Goal: Information Seeking & Learning: Learn about a topic

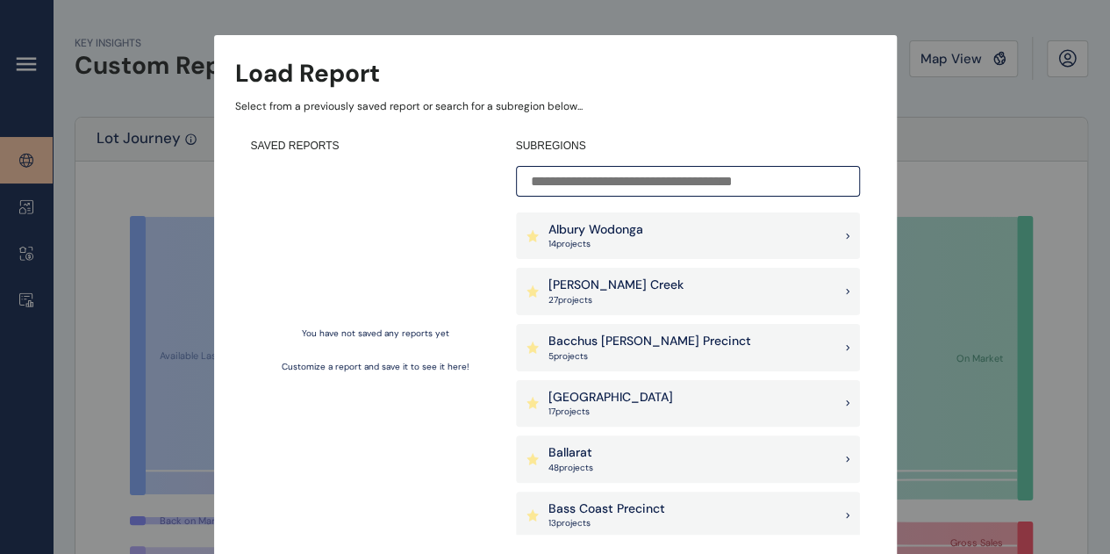
click at [604, 175] on input at bounding box center [688, 181] width 344 height 31
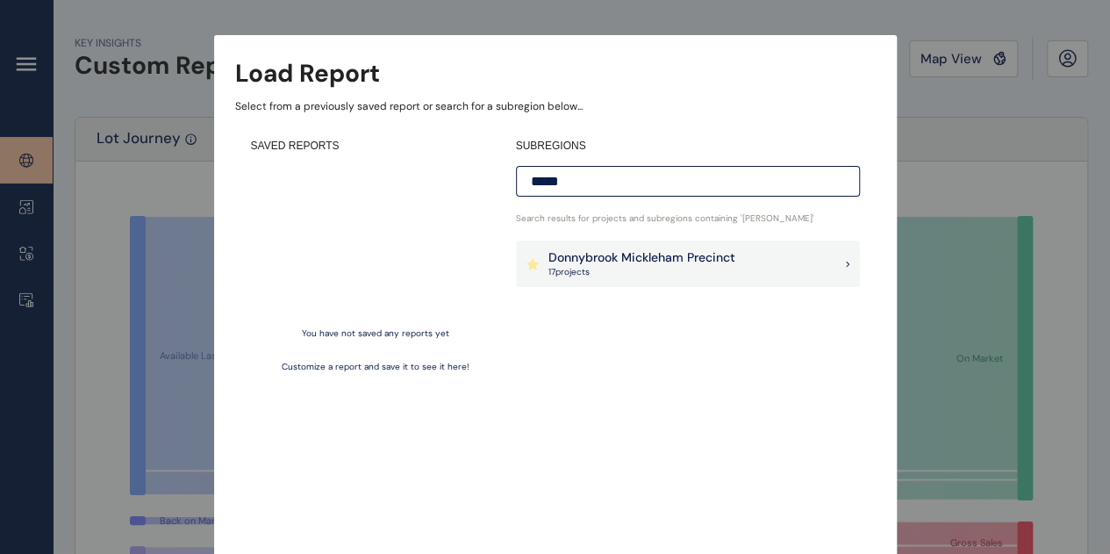
type input "*****"
click at [614, 269] on p "17 project s" at bounding box center [642, 272] width 187 height 12
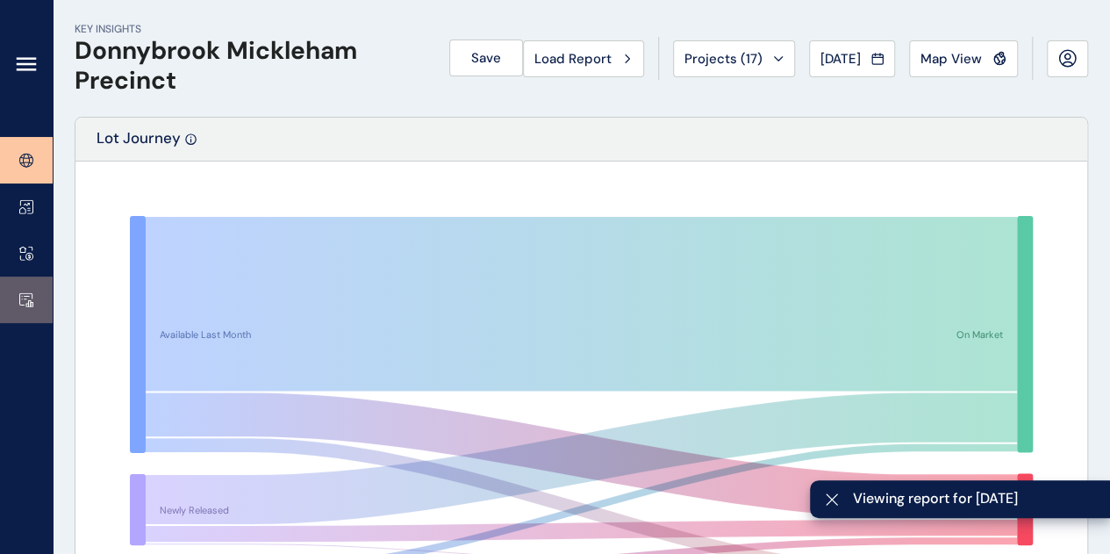
click at [25, 298] on icon at bounding box center [26, 299] width 14 height 15
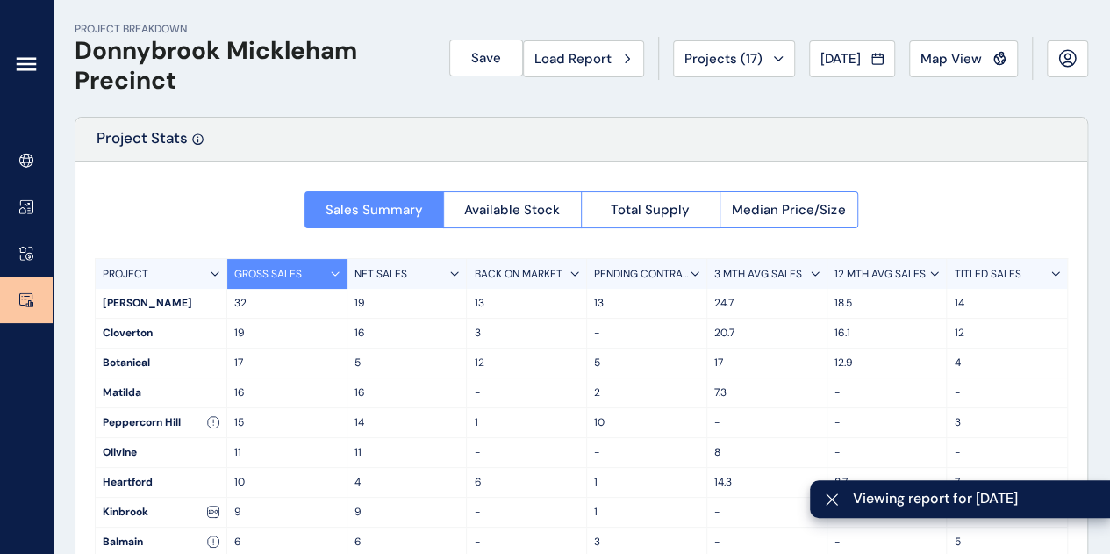
scroll to position [74, 0]
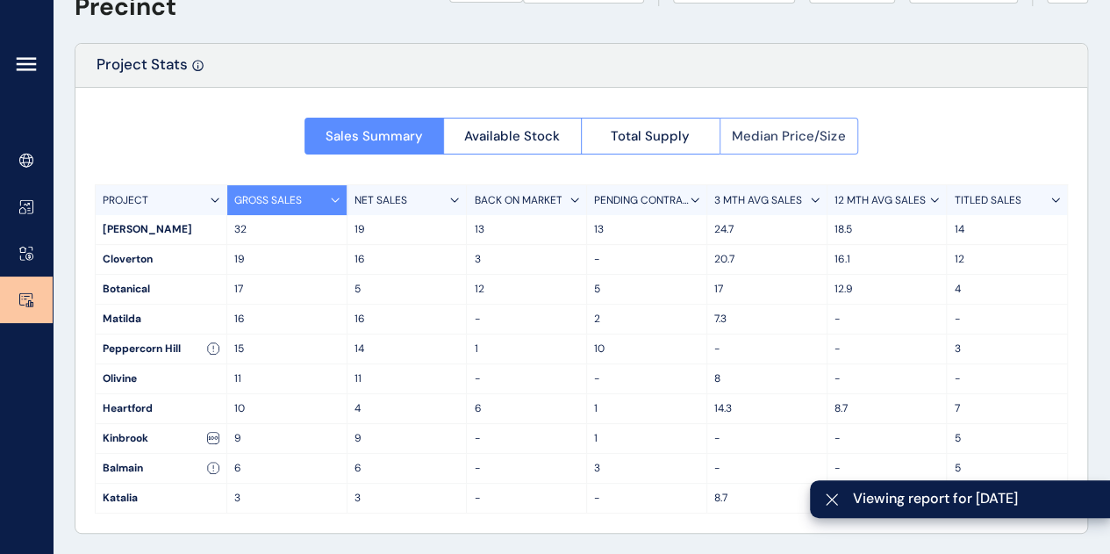
click at [780, 125] on button "Median Price/Size" at bounding box center [790, 136] width 140 height 37
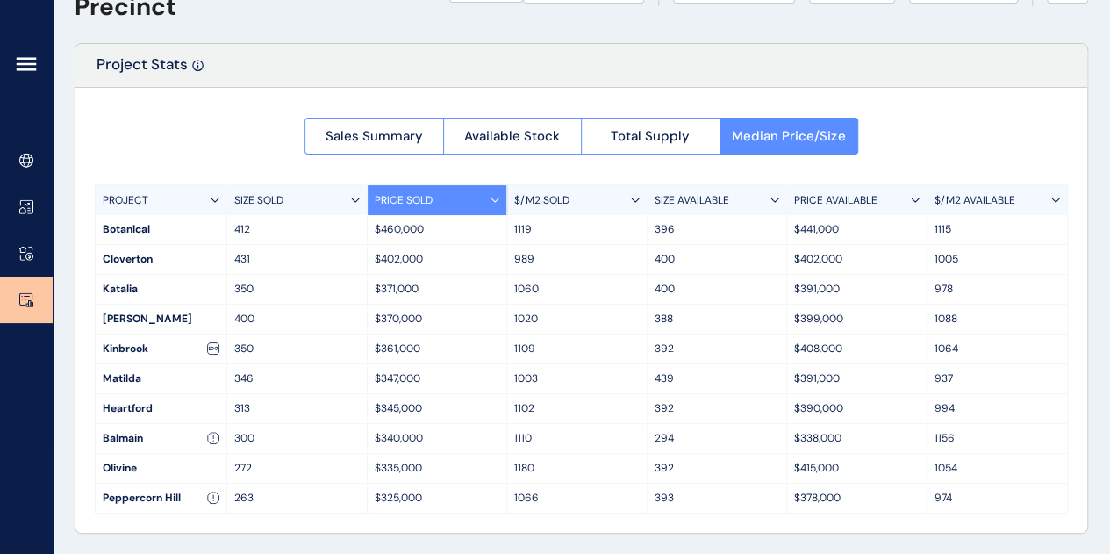
click at [992, 194] on p "$/M2 AVAILABLE" at bounding box center [975, 200] width 81 height 15
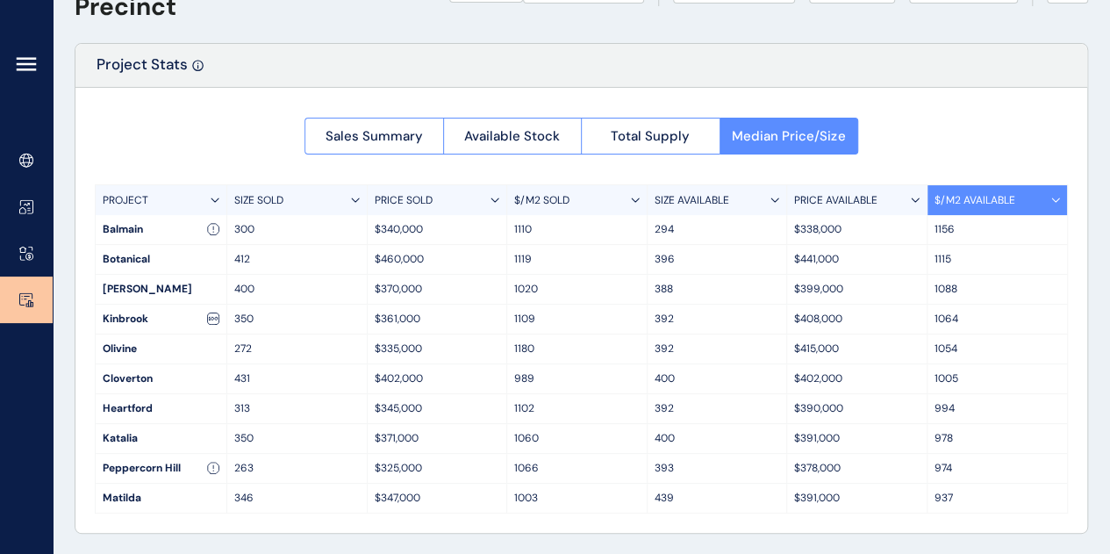
click at [958, 202] on p "$/M2 AVAILABLE" at bounding box center [975, 200] width 81 height 15
